Goal: Task Accomplishment & Management: Manage account settings

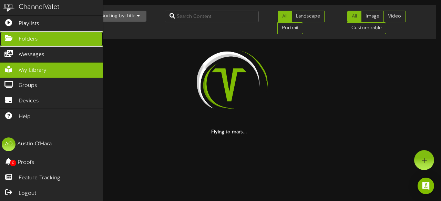
click at [11, 35] on icon at bounding box center [8, 37] width 17 height 5
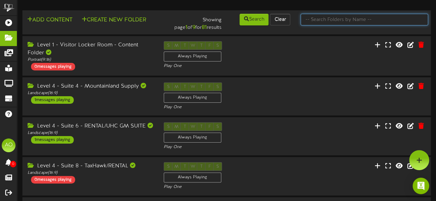
click at [353, 21] on input "text" at bounding box center [363, 20] width 127 height 12
type input "3"
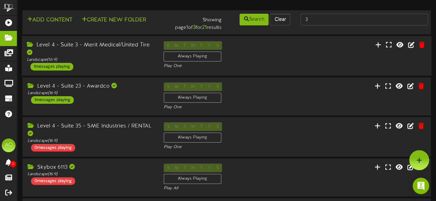
click at [125, 44] on div "Level 4 - Suite 3 - Merit Medical/United Tire" at bounding box center [90, 49] width 126 height 16
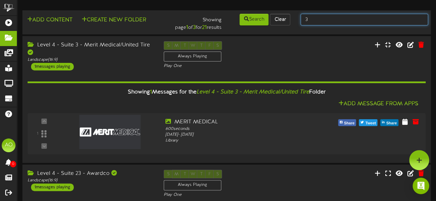
click at [320, 21] on input "3" at bounding box center [363, 20] width 127 height 12
type input "4"
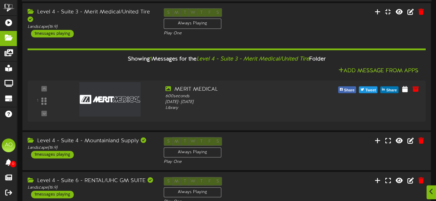
scroll to position [114, 0]
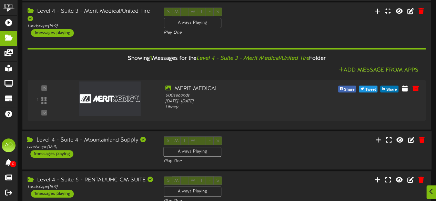
click at [125, 141] on div "Level 4 - Suite 4 - Mountainland Supply" at bounding box center [90, 141] width 126 height 8
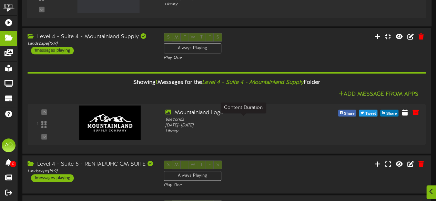
scroll to position [218, 0]
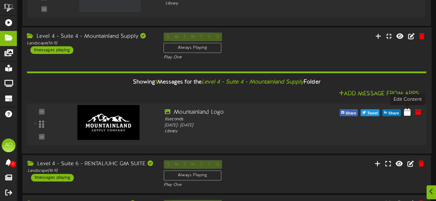
click at [407, 114] on icon at bounding box center [407, 112] width 7 height 8
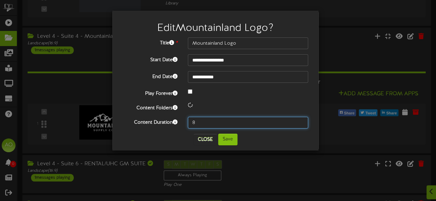
click at [198, 122] on input "8" at bounding box center [248, 123] width 120 height 12
type input "600"
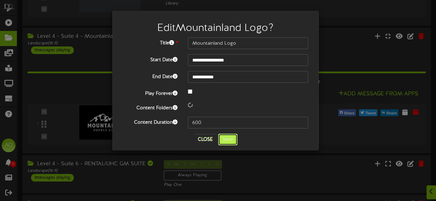
click at [223, 139] on button "Save" at bounding box center [227, 140] width 19 height 12
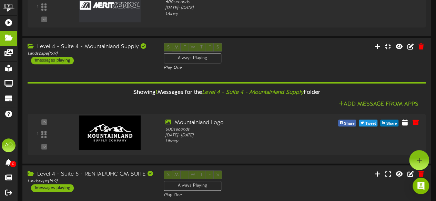
scroll to position [0, 0]
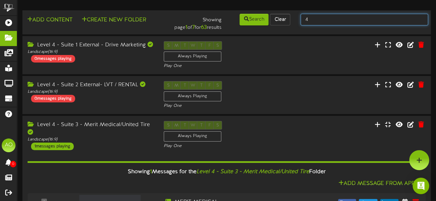
click at [329, 19] on input "4" at bounding box center [363, 20] width 127 height 12
type input "22"
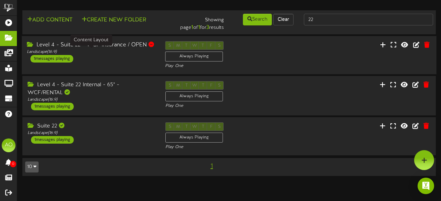
click at [103, 52] on div "Landscape ( 16:9 )" at bounding box center [91, 52] width 128 height 6
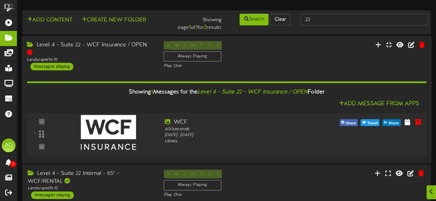
scroll to position [47, 0]
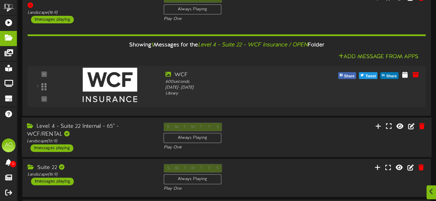
click at [120, 136] on div "Level 4 - Suite 22 Internal - 65" - WCF/RENTAL" at bounding box center [90, 131] width 126 height 16
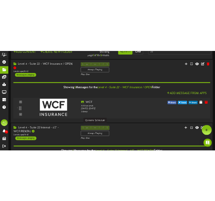
scroll to position [18, 0]
